Goal: Task Accomplishment & Management: Complete application form

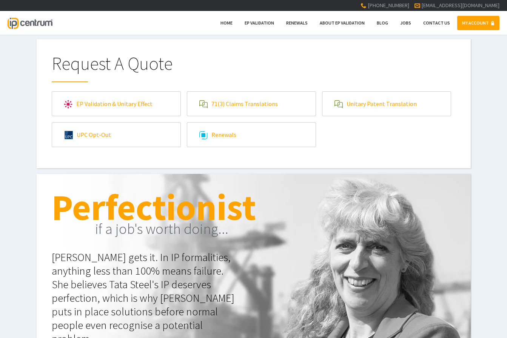
click at [121, 108] on link "EP Validation & Unitary Effect" at bounding box center [116, 104] width 128 height 24
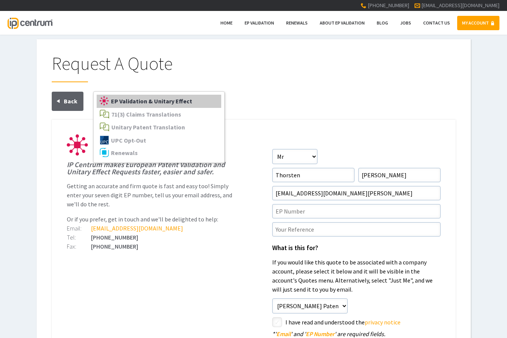
click at [164, 105] on link "EP Validation & Unitary Effect" at bounding box center [159, 101] width 125 height 13
click at [157, 102] on span "EP Validation & Unitary Effect" at bounding box center [151, 101] width 81 height 8
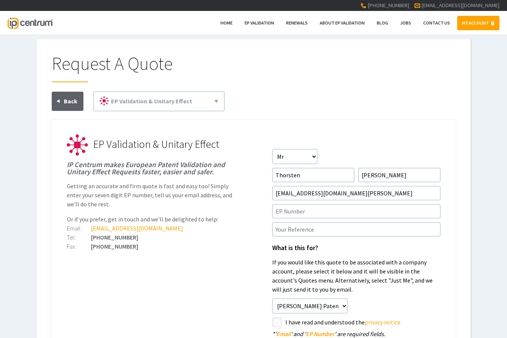
click at [247, 88] on div "Request A Quote EP Validation & Unitary Effect 71(3) Claims Translations Unitar…" at bounding box center [254, 224] width 404 height 340
click at [263, 23] on span "EP Validation" at bounding box center [259, 23] width 29 height 6
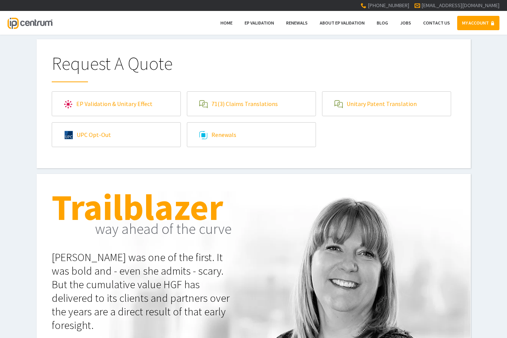
click at [150, 104] on link "EP Validation & Unitary Effect" at bounding box center [116, 104] width 128 height 24
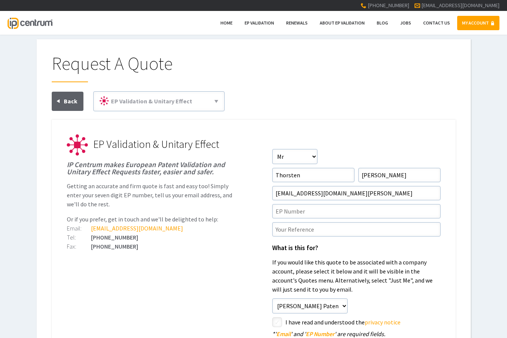
click at [327, 126] on ul "EP Validation & Unitary Effect IP Centrum makes European Patent Validation and …" at bounding box center [254, 257] width 404 height 274
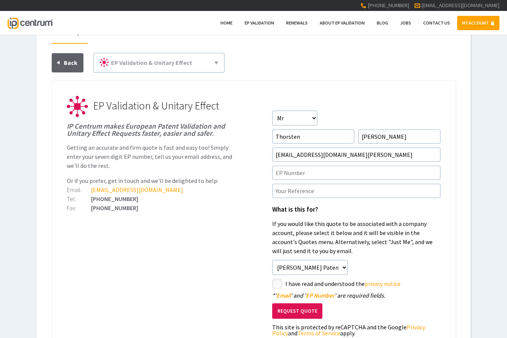
scroll to position [77, 0]
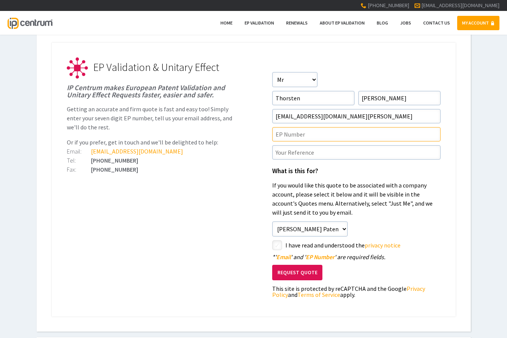
click at [324, 134] on input"] "text" at bounding box center [356, 134] width 168 height 14
paste input"] "EP4067023"
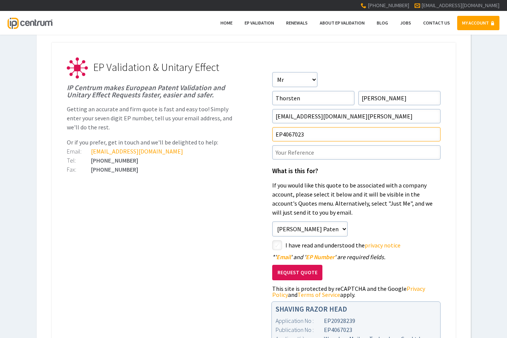
type input"] "EP4067023"
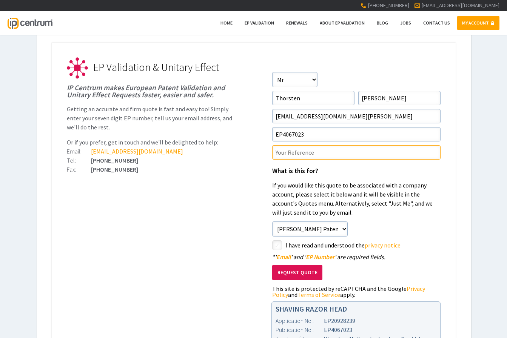
click at [293, 155] on input"] "text" at bounding box center [356, 152] width 168 height 14
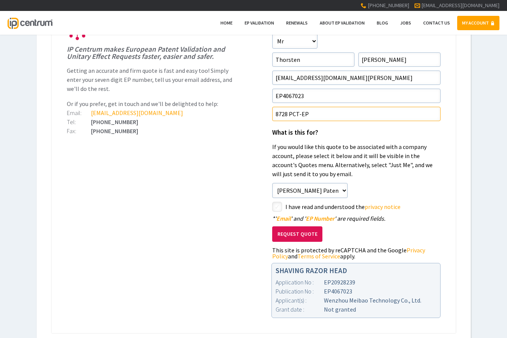
type input"] "8728 PCT-EP"
click at [278, 205] on input"] "checkbox" at bounding box center [278, 207] width 9 height 9
checkbox input"] "true"
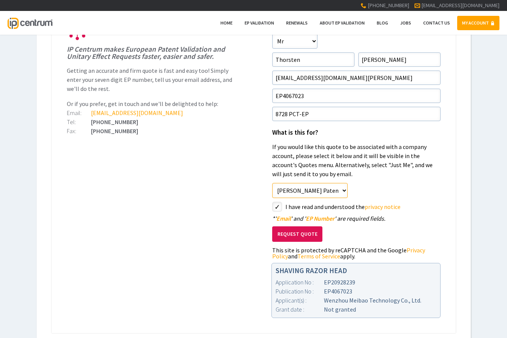
click at [272, 183] on select"] "Just Me Meyer Patentanwaltskanzlei" at bounding box center [310, 190] width 76 height 15
click at [345, 189] on select"] "Just Me Meyer Patentanwaltskanzlei" at bounding box center [310, 190] width 76 height 15
click at [298, 238] on button "Request Quote" at bounding box center [297, 234] width 50 height 15
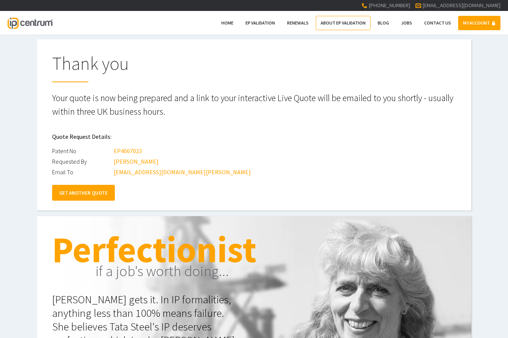
click at [335, 25] on span "About EP Validation" at bounding box center [343, 23] width 45 height 6
